Goal: Use online tool/utility: Utilize a website feature to perform a specific function

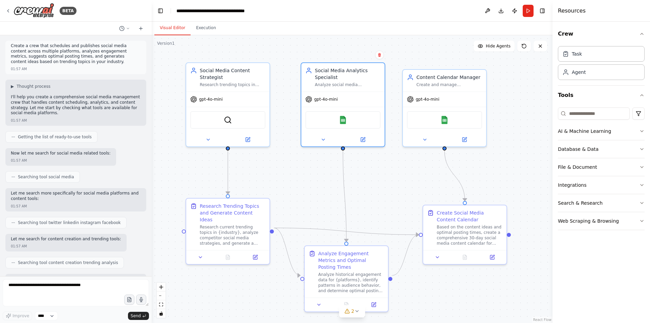
click at [341, 119] on img at bounding box center [343, 120] width 8 height 8
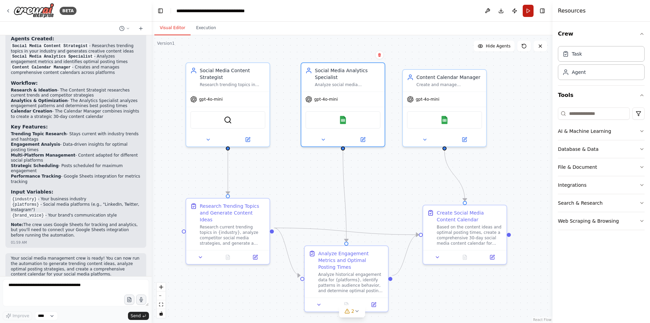
click at [525, 10] on button "Run" at bounding box center [528, 11] width 11 height 12
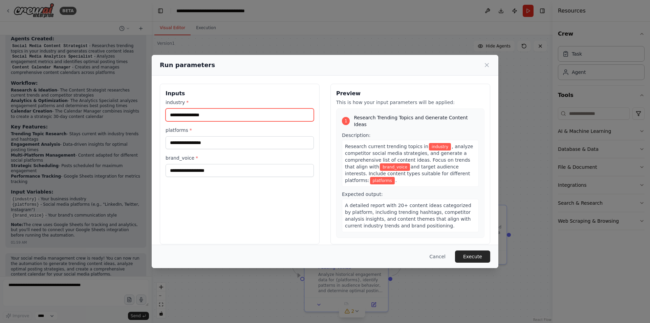
click at [221, 116] on input "industry *" at bounding box center [240, 114] width 148 height 13
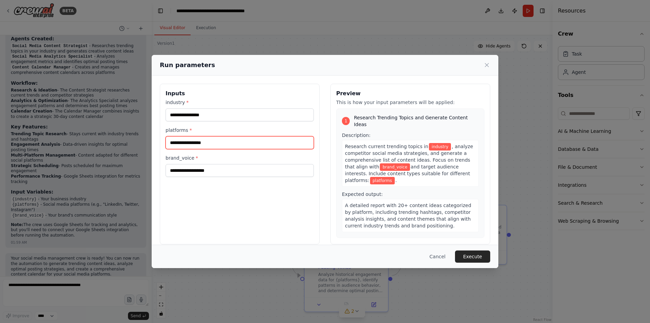
click at [259, 139] on input "platforms *" at bounding box center [240, 142] width 148 height 13
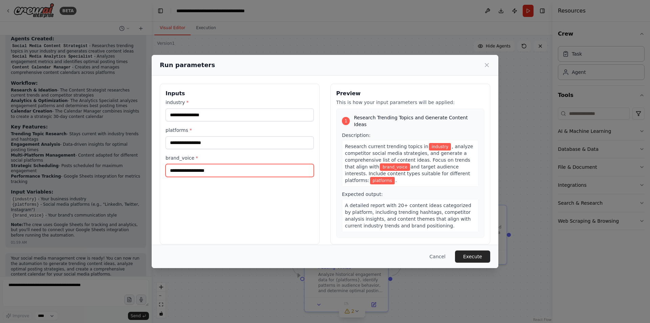
click at [256, 169] on input "brand_voice *" at bounding box center [240, 170] width 148 height 13
click at [256, 191] on div "Inputs industry * platforms * brand_voice *" at bounding box center [240, 164] width 160 height 161
click at [525, 145] on div "Run parameters Inputs industry * platforms * brand_voice * Preview This is how …" at bounding box center [325, 161] width 650 height 323
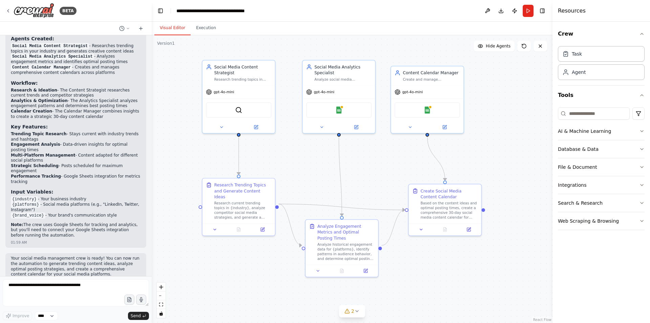
click at [334, 165] on div ".deletable-edge-delete-btn { width: 20px; height: 20px; border: 0px solid #ffff…" at bounding box center [352, 179] width 401 height 288
click at [354, 317] on button "2" at bounding box center [352, 311] width 26 height 13
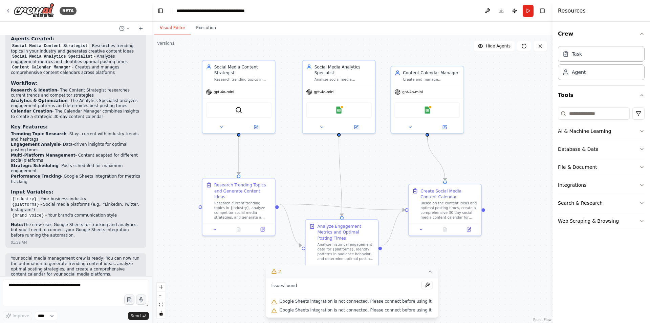
click at [420, 268] on button "2" at bounding box center [352, 271] width 172 height 13
